Goal: Information Seeking & Learning: Learn about a topic

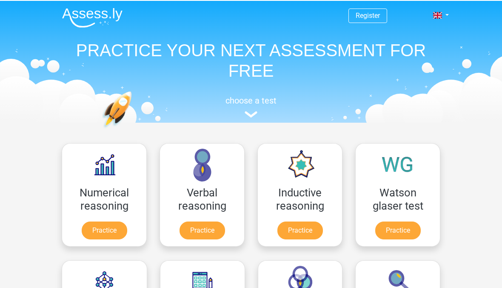
click at [95, 233] on link "Practice" at bounding box center [105, 230] width 46 height 18
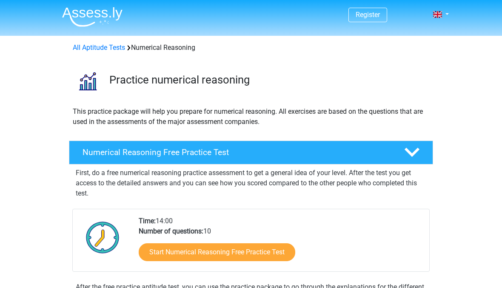
click at [159, 254] on link "Start Numerical Reasoning Free Practice Test" at bounding box center [217, 252] width 157 height 18
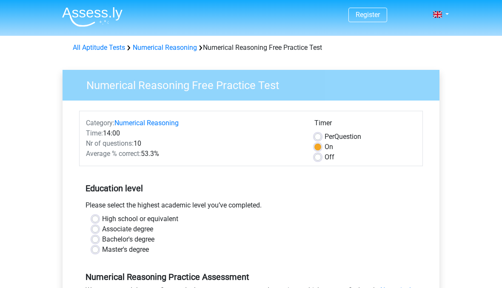
click at [92, 212] on div "Please select the highest academic level you’ve completed." at bounding box center [251, 207] width 344 height 14
click at [102, 221] on label "High school or equivalent" at bounding box center [140, 219] width 76 height 10
click at [92, 221] on input "High school or equivalent" at bounding box center [95, 218] width 7 height 9
radio input "true"
click at [102, 239] on label "Bachelor's degree" at bounding box center [128, 239] width 52 height 10
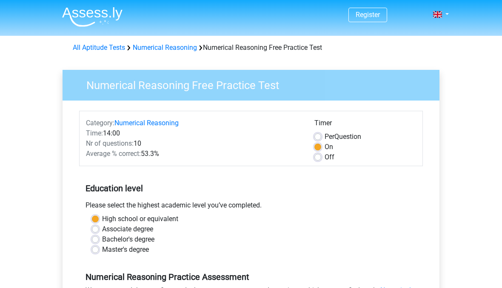
click at [94, 239] on input "Bachelor's degree" at bounding box center [95, 238] width 7 height 9
radio input "true"
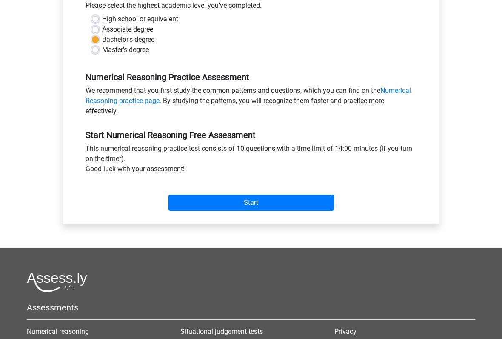
scroll to position [200, 0]
click at [191, 210] on input "Start" at bounding box center [252, 203] width 166 height 16
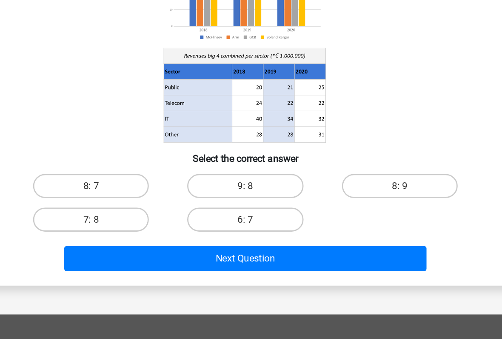
scroll to position [18, 0]
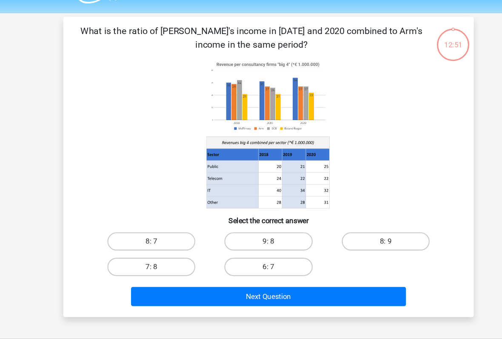
click at [158, 222] on label "8: 7" at bounding box center [141, 230] width 82 height 17
click at [147, 231] on input "8: 7" at bounding box center [145, 234] width 6 height 6
radio input "true"
click at [273, 278] on button "Next Question" at bounding box center [252, 282] width 258 height 18
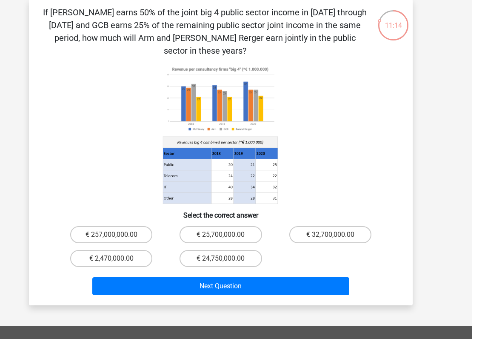
scroll to position [42, 0]
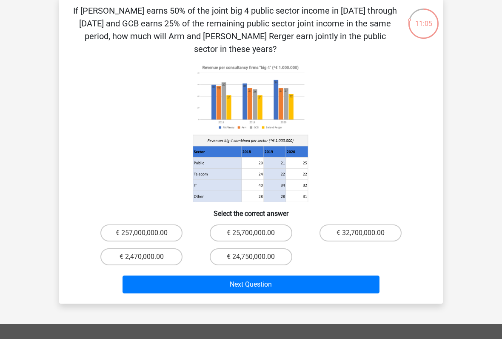
click at [316, 126] on icon at bounding box center [251, 132] width 343 height 141
click at [362, 276] on button "Next Question" at bounding box center [252, 285] width 258 height 18
click at [268, 248] on label "€ 24,750,000.00" at bounding box center [251, 256] width 82 height 17
click at [257, 257] on input "€ 24,750,000.00" at bounding box center [254, 260] width 6 height 6
radio input "true"
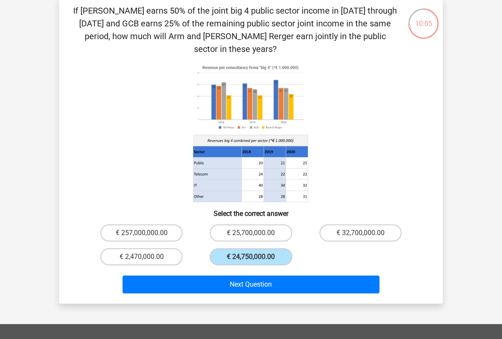
click at [286, 276] on button "Next Question" at bounding box center [252, 285] width 258 height 18
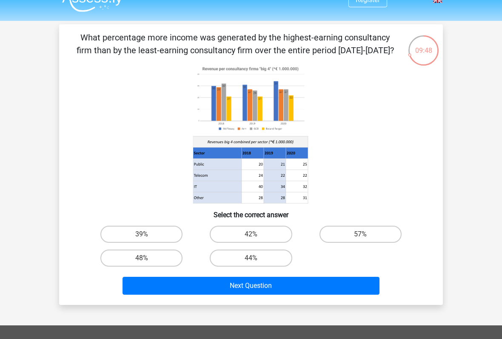
scroll to position [14, 0]
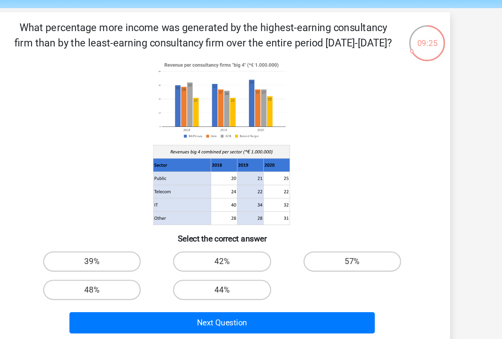
click at [375, 60] on div "What percentage more income was generated by the highest-earning consultancy fi…" at bounding box center [251, 165] width 377 height 267
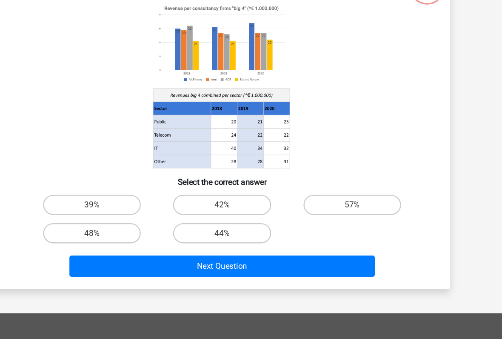
scroll to position [23, 0]
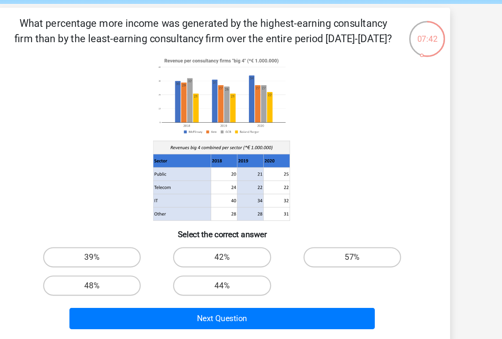
click at [123, 269] on button "Next Question" at bounding box center [252, 278] width 258 height 18
click at [210, 242] on label "44%" at bounding box center [251, 250] width 82 height 17
click at [251, 250] on input "44%" at bounding box center [254, 253] width 6 height 6
radio input "true"
click at [210, 248] on label "44%" at bounding box center [251, 250] width 82 height 17
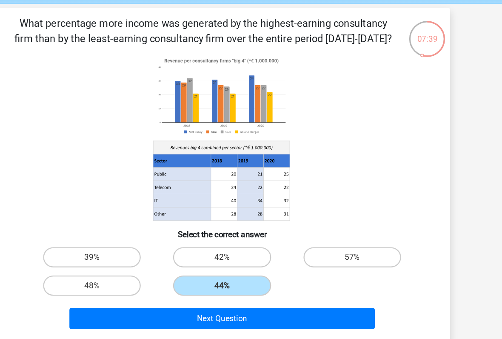
click at [251, 250] on input "44%" at bounding box center [254, 253] width 6 height 6
click at [223, 269] on button "Next Question" at bounding box center [252, 278] width 258 height 18
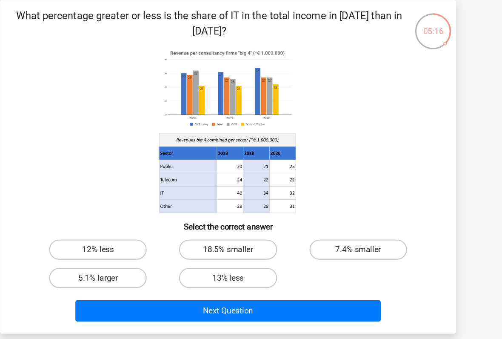
click at [210, 218] on label "18.5% smaller" at bounding box center [251, 226] width 82 height 17
click at [251, 227] on input "18.5% smaller" at bounding box center [254, 230] width 6 height 6
radio input "true"
click at [210, 218] on label "18.5% smaller" at bounding box center [251, 226] width 82 height 17
click at [251, 227] on input "18.5% smaller" at bounding box center [254, 230] width 6 height 6
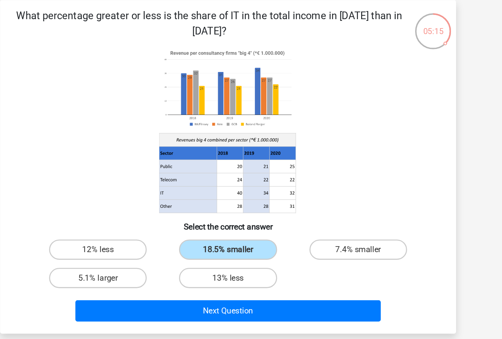
click at [243, 269] on button "Next Question" at bounding box center [252, 278] width 258 height 18
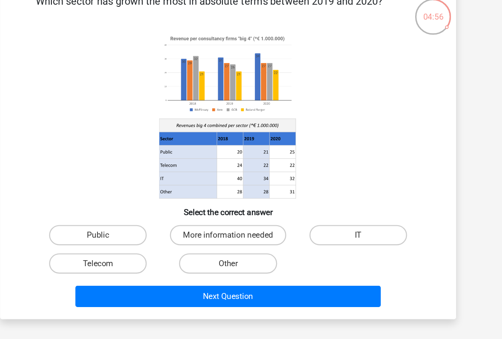
click at [114, 218] on label "Public" at bounding box center [141, 226] width 82 height 17
click at [142, 227] on input "Public" at bounding box center [145, 230] width 6 height 6
radio input "true"
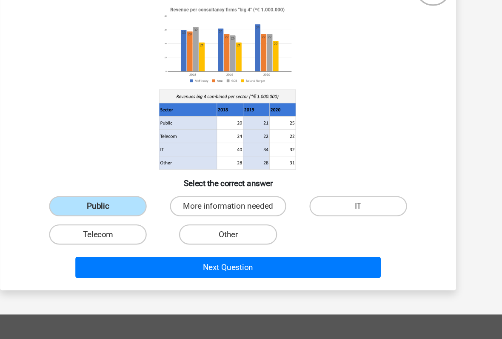
scroll to position [23, 0]
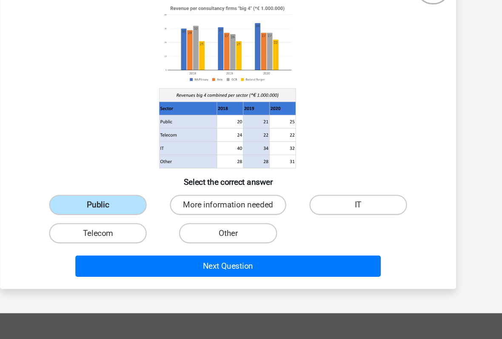
click at [259, 269] on button "Next Question" at bounding box center [252, 278] width 258 height 18
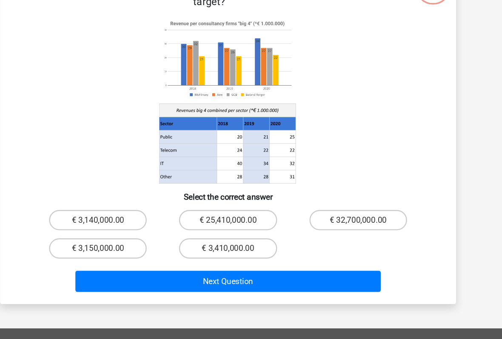
scroll to position [23, 0]
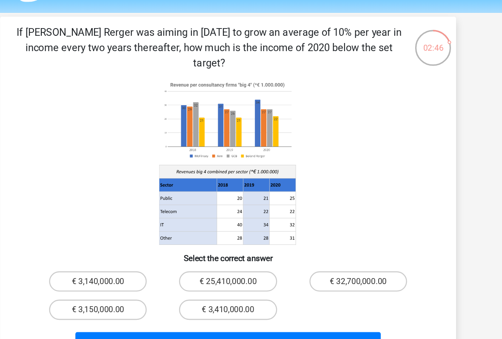
click at [210, 255] on label "€ 3,410,000.00" at bounding box center [251, 263] width 82 height 17
click at [251, 263] on input "€ 3,410,000.00" at bounding box center [254, 266] width 6 height 6
radio input "true"
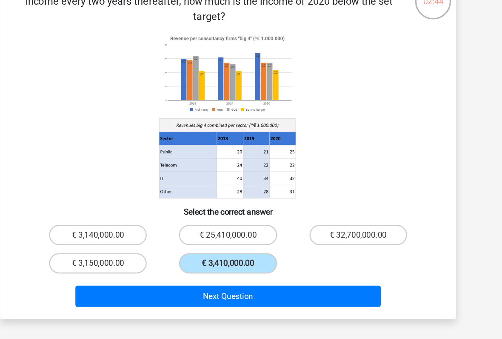
click at [232, 282] on button "Next Question" at bounding box center [252, 291] width 258 height 18
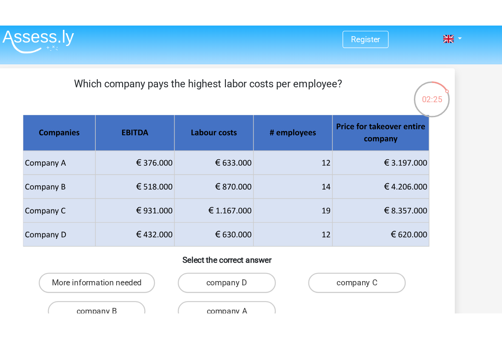
scroll to position [0, 0]
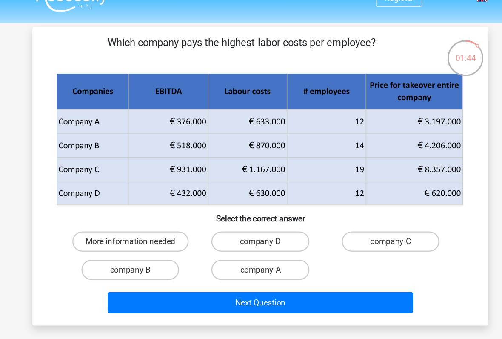
click at [135, 235] on label "company B" at bounding box center [141, 243] width 82 height 17
click at [142, 244] on input "company B" at bounding box center [145, 247] width 6 height 6
radio input "true"
click at [139, 235] on label "company B" at bounding box center [141, 243] width 82 height 17
click at [142, 244] on input "company B" at bounding box center [145, 247] width 6 height 6
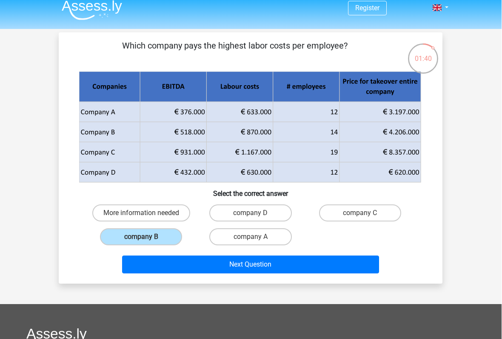
scroll to position [87, 0]
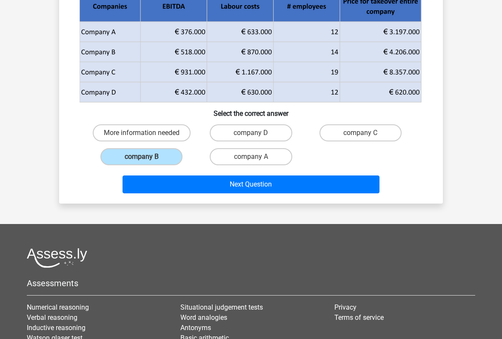
click at [147, 176] on button "Next Question" at bounding box center [252, 184] width 258 height 18
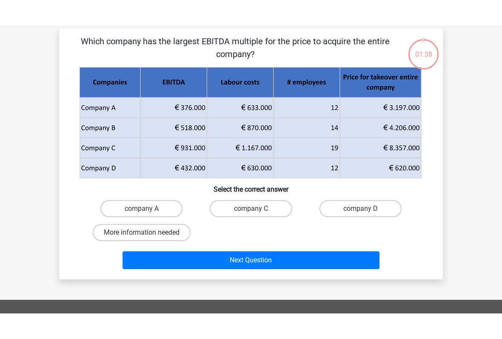
scroll to position [20, 0]
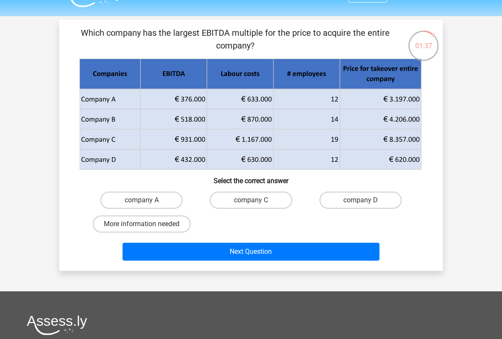
click at [182, 253] on button "Next Question" at bounding box center [252, 252] width 258 height 18
click at [86, 219] on div "company A company C company D More information needed" at bounding box center [251, 212] width 357 height 48
click at [123, 204] on label "company A" at bounding box center [141, 200] width 82 height 17
click at [142, 204] on input "company A" at bounding box center [145, 203] width 6 height 6
radio input "true"
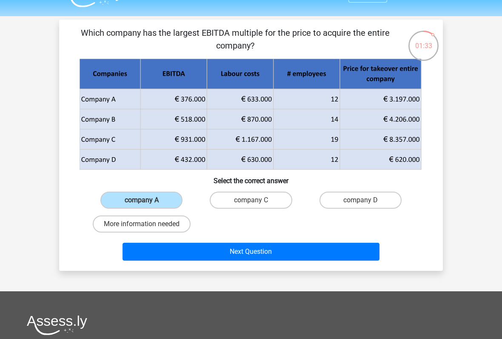
click at [115, 227] on label "More information needed" at bounding box center [142, 223] width 98 height 17
click at [142, 227] on input "More information needed" at bounding box center [145, 227] width 6 height 6
radio input "true"
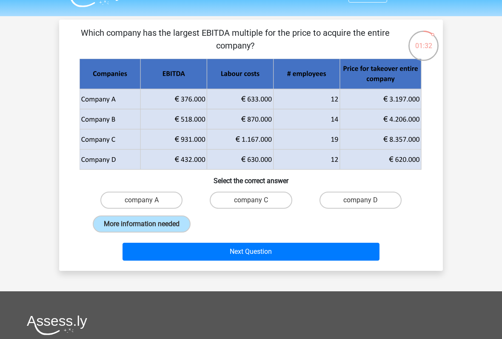
click at [112, 233] on label "More information needed" at bounding box center [142, 223] width 98 height 17
click at [142, 230] on input "More information needed" at bounding box center [145, 227] width 6 height 6
click at [242, 198] on label "company C" at bounding box center [251, 200] width 82 height 17
click at [251, 200] on input "company C" at bounding box center [254, 203] width 6 height 6
radio input "true"
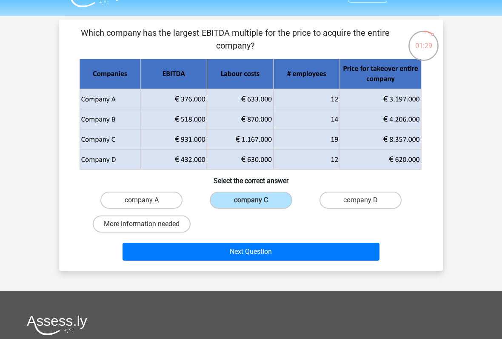
click at [215, 254] on button "Next Question" at bounding box center [252, 252] width 258 height 18
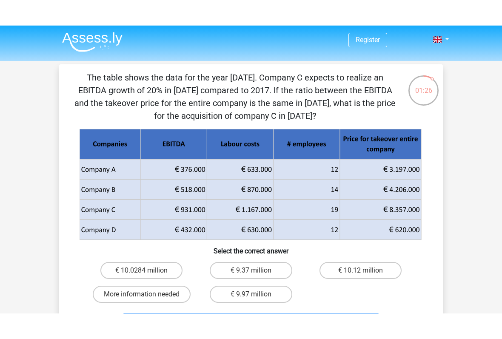
scroll to position [0, 0]
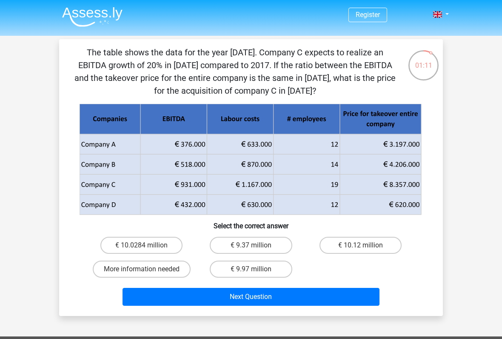
click at [237, 242] on label "€ 9.37 million" at bounding box center [251, 245] width 82 height 17
click at [251, 245] on input "€ 9.37 million" at bounding box center [254, 248] width 6 height 6
radio input "true"
click at [205, 287] on button "Next Question" at bounding box center [252, 297] width 258 height 18
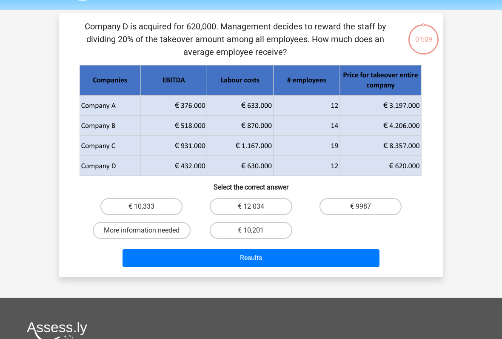
scroll to position [39, 0]
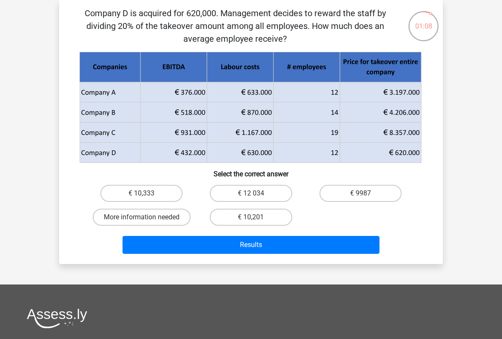
click at [130, 248] on button "Results" at bounding box center [252, 245] width 258 height 18
click at [72, 206] on div "Company D is acquired for 620,000. Management decides to reward the staff by di…" at bounding box center [251, 132] width 377 height 250
click at [227, 210] on label "€ 10,201" at bounding box center [251, 217] width 82 height 17
click at [251, 217] on input "€ 10,201" at bounding box center [254, 220] width 6 height 6
radio input "true"
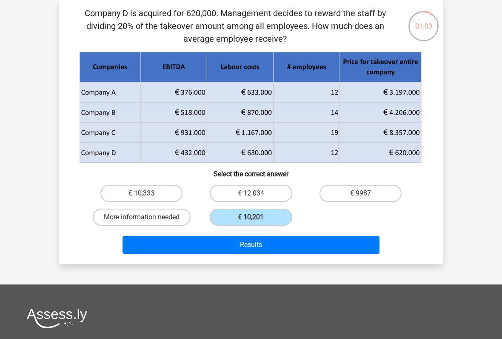
click at [212, 249] on button "Results" at bounding box center [252, 245] width 258 height 18
